Goal: Manage account settings

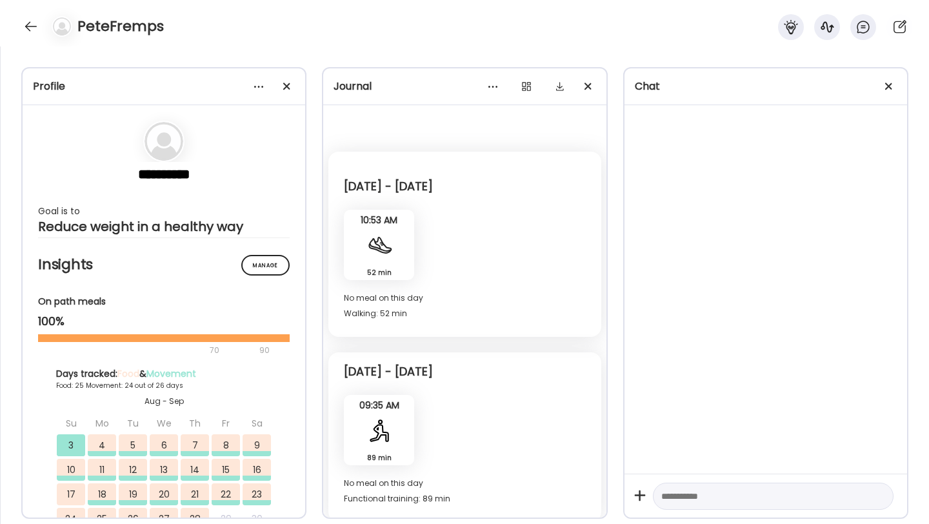
scroll to position [8027, 0]
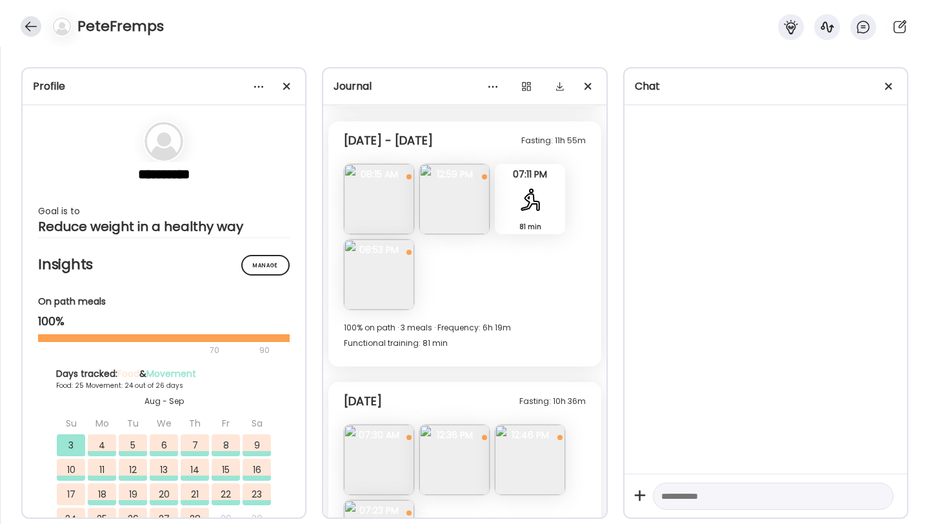
click at [35, 27] on div at bounding box center [31, 26] width 21 height 21
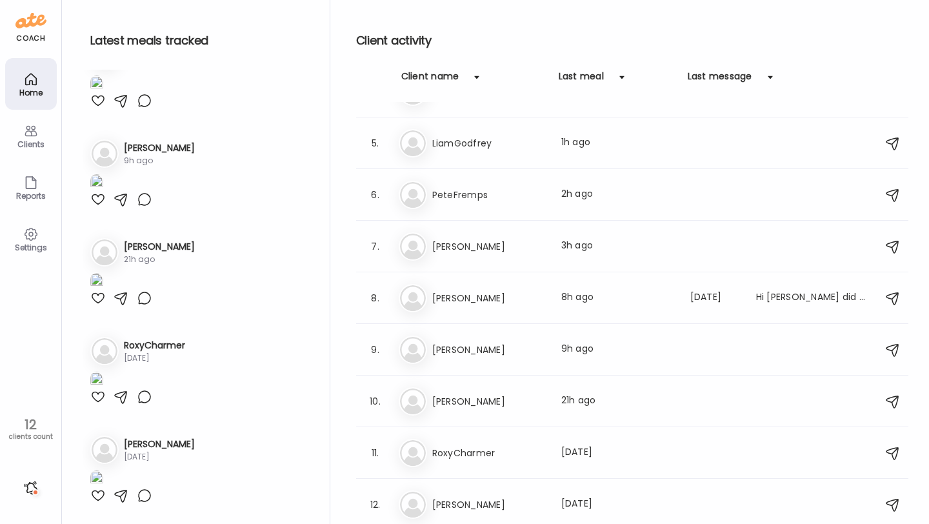
scroll to position [1764, 0]
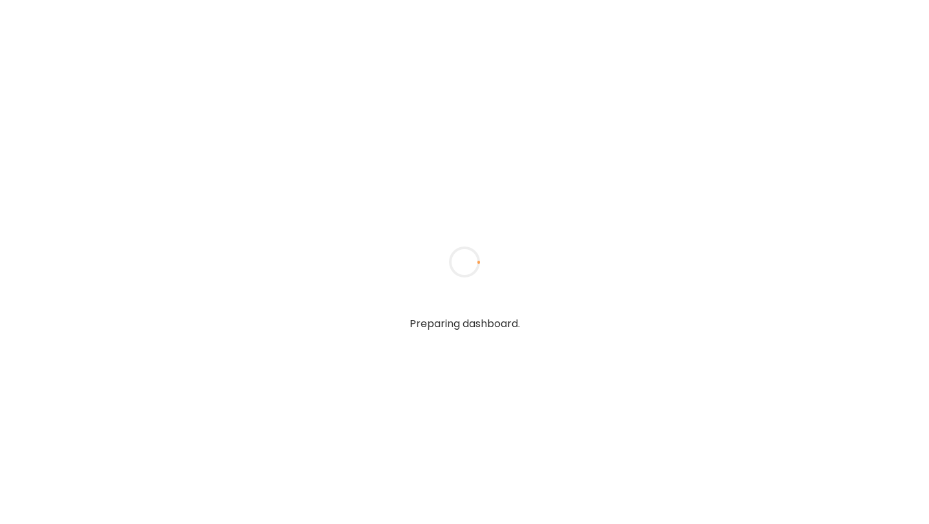
type input "**********"
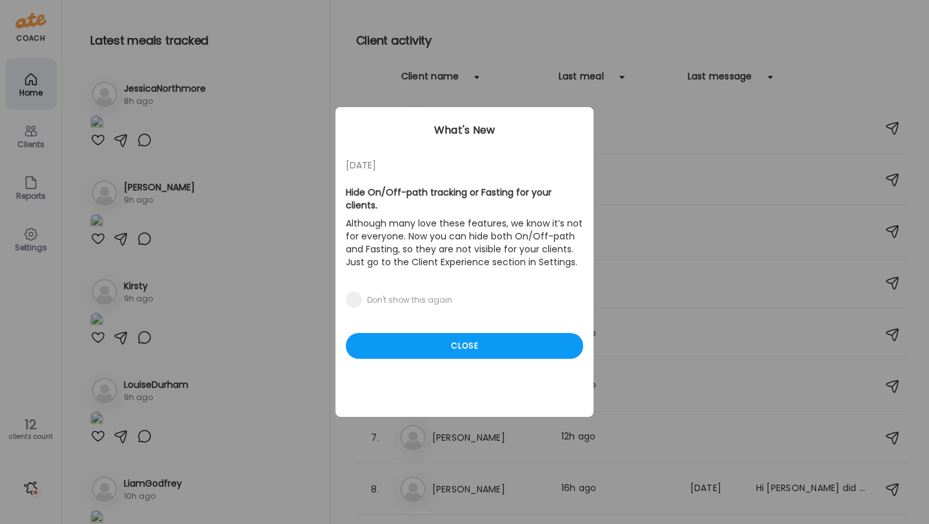
click at [487, 353] on div "05/27/23 Hide On/Off-path tracking or Fasting for your clients. Although many l…" at bounding box center [464, 262] width 258 height 310
click at [487, 340] on div "Close" at bounding box center [464, 346] width 237 height 26
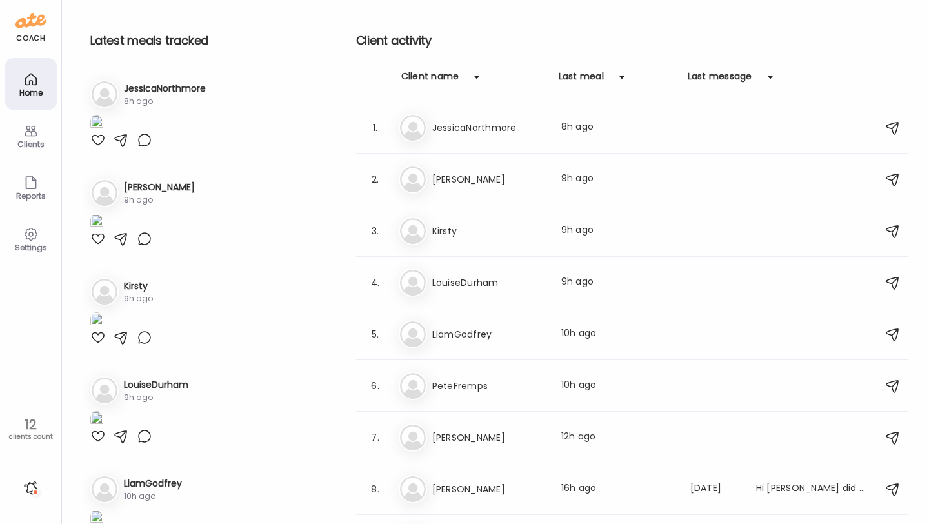
click at [103, 132] on img at bounding box center [96, 123] width 13 height 17
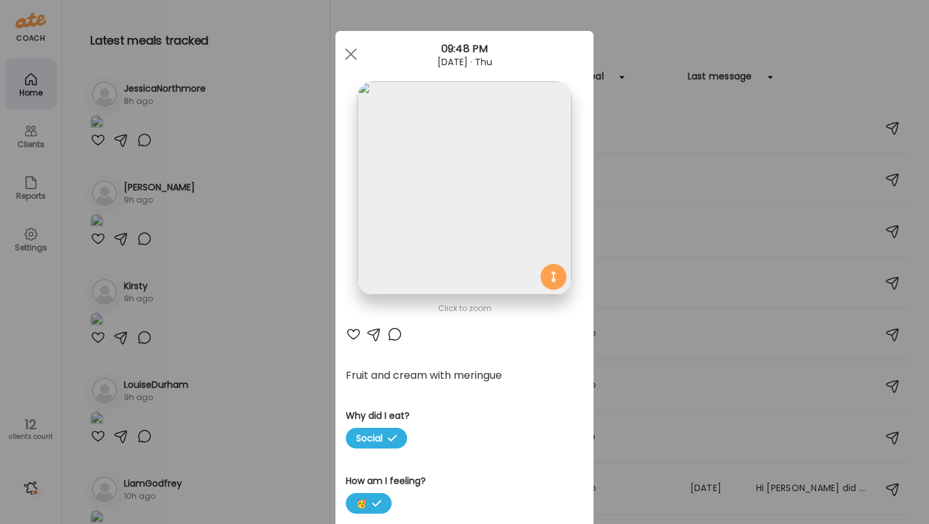
click at [235, 284] on div "Ate Coach Dashboard Wahoo! It’s official Take a moment to set up your Coach Pro…" at bounding box center [464, 262] width 929 height 524
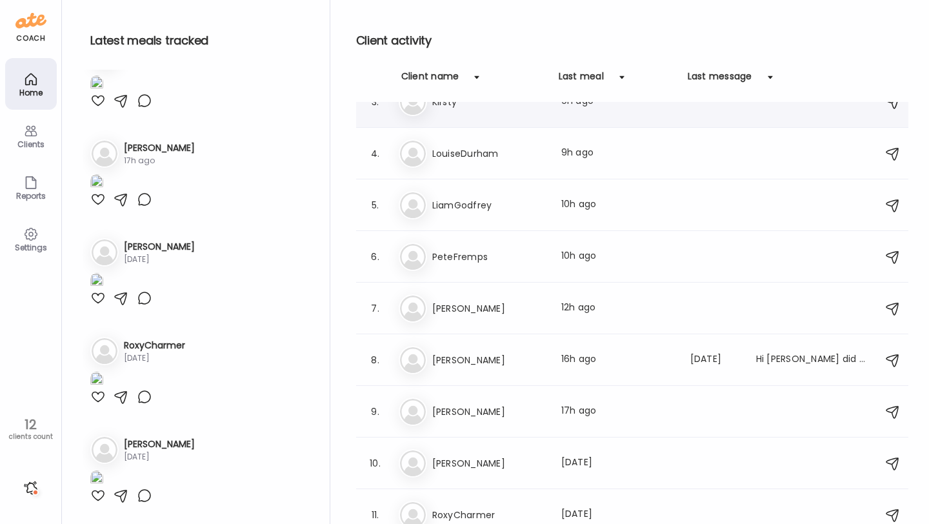
scroll to position [191, 0]
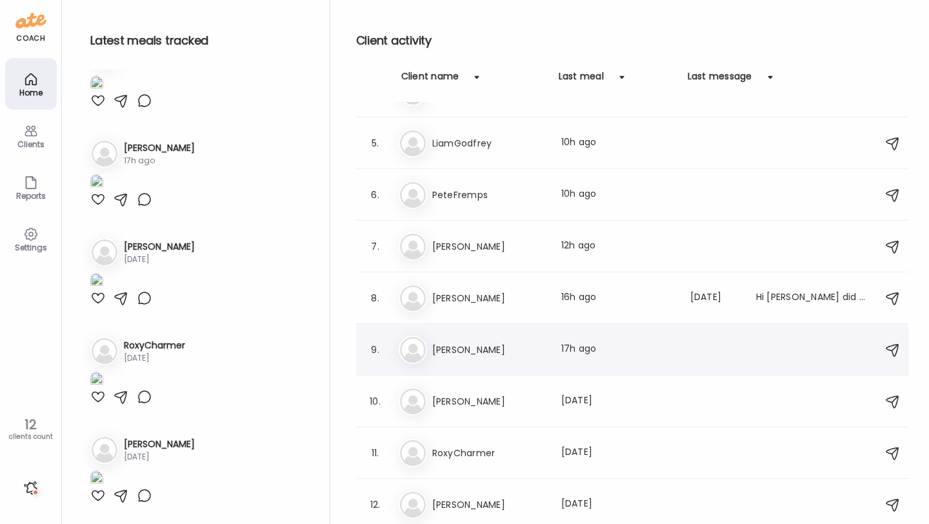
click at [527, 346] on h3 "[PERSON_NAME]" at bounding box center [488, 349] width 113 height 15
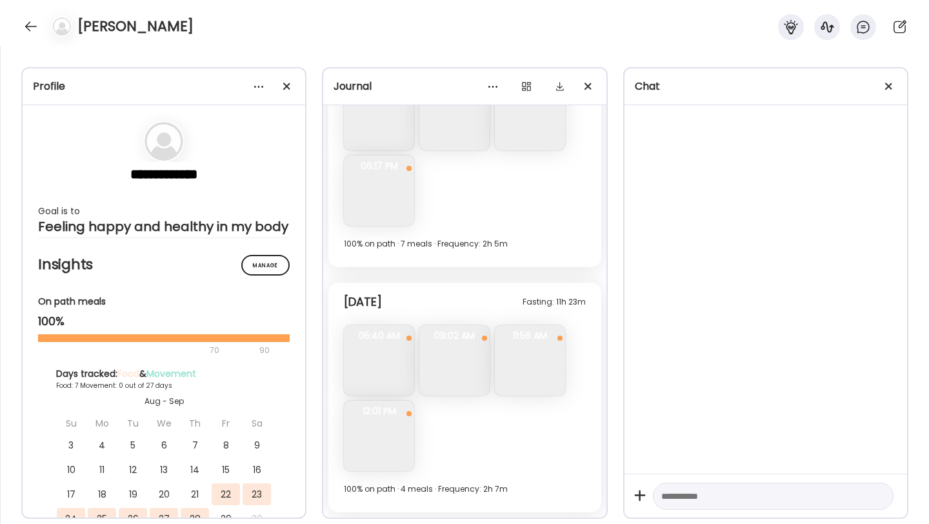
scroll to position [4652, 0]
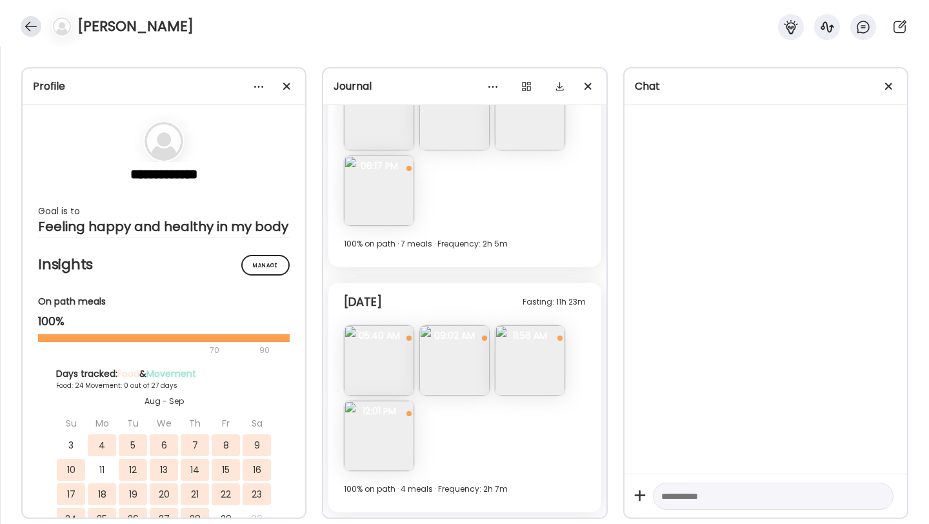
click at [34, 23] on div at bounding box center [31, 26] width 21 height 21
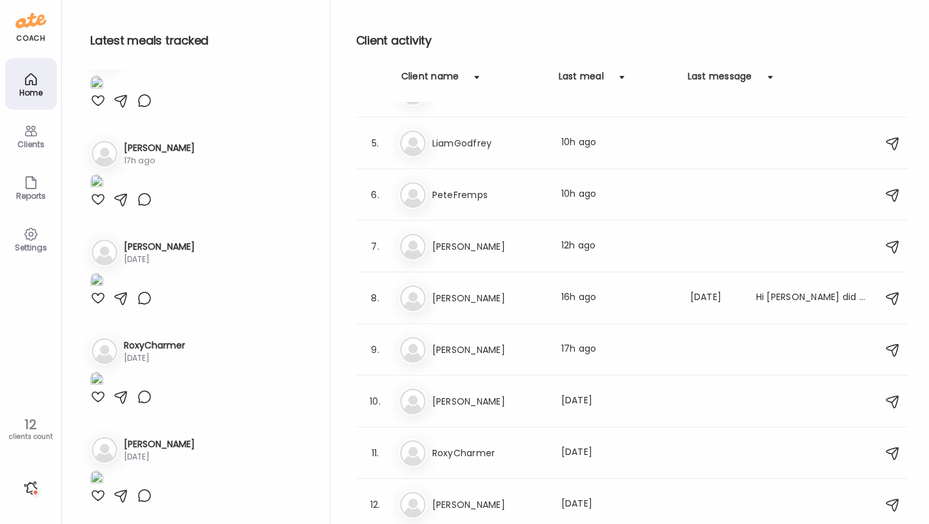
scroll to position [1279, 0]
